Goal: Navigation & Orientation: Understand site structure

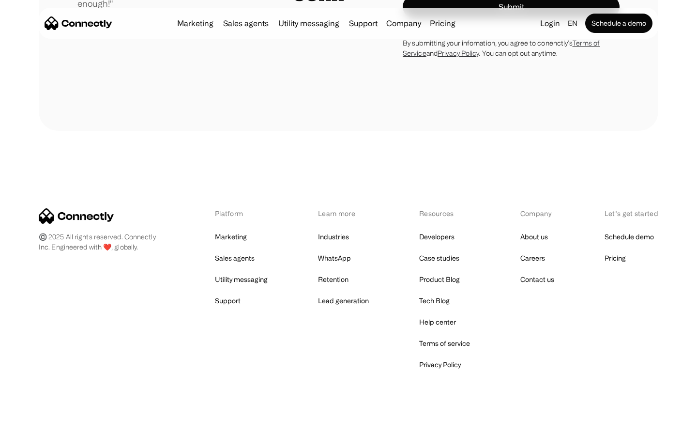
scroll to position [2696, 0]
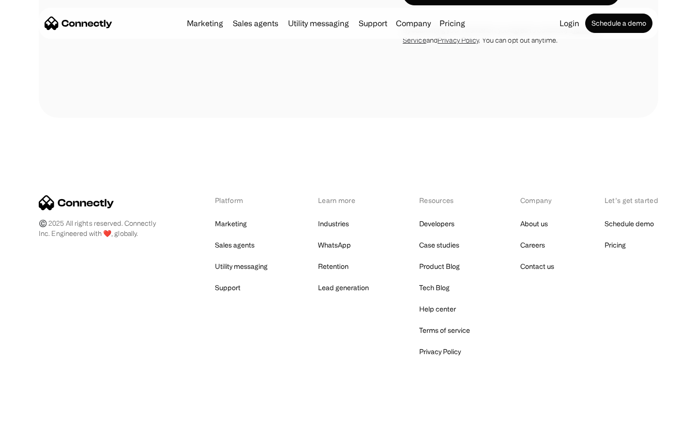
scroll to position [842, 0]
